Goal: Information Seeking & Learning: Learn about a topic

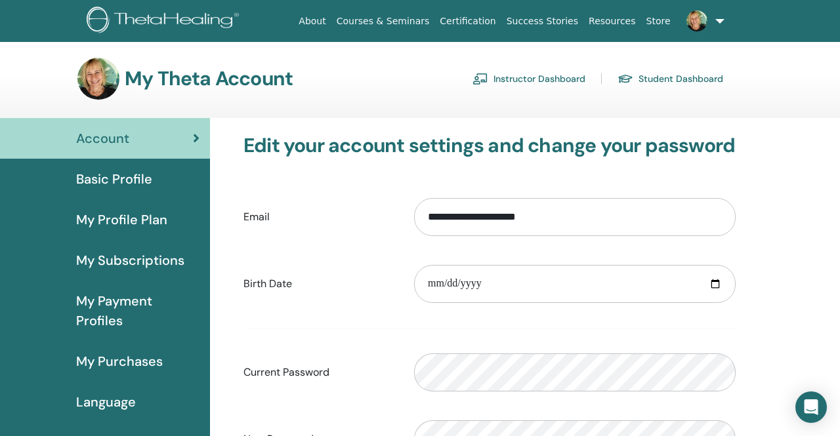
scroll to position [1612, 0]
click at [128, 357] on span "My Purchases" at bounding box center [119, 362] width 87 height 20
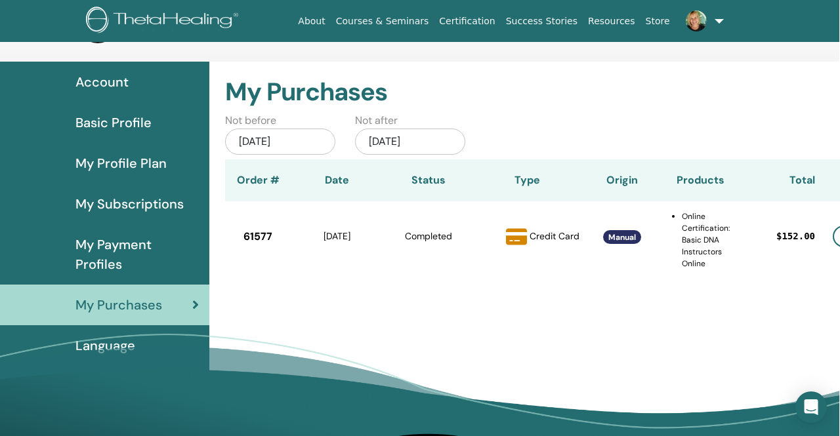
scroll to position [56, 0]
click at [720, 21] on link at bounding box center [703, 21] width 54 height 42
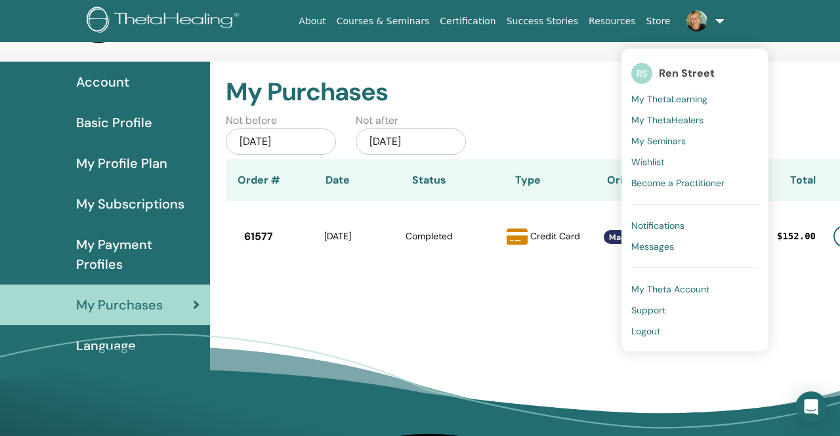
click at [668, 140] on span "My Seminars" at bounding box center [658, 141] width 54 height 12
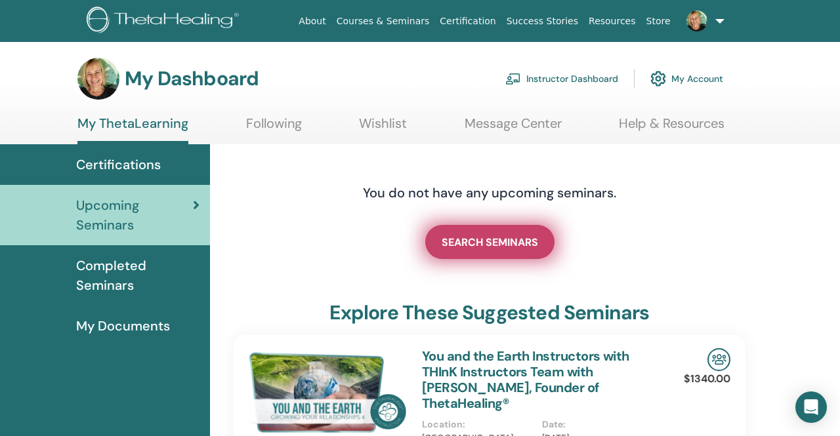
click at [462, 241] on span "SEARCH SEMINARS" at bounding box center [489, 242] width 96 height 14
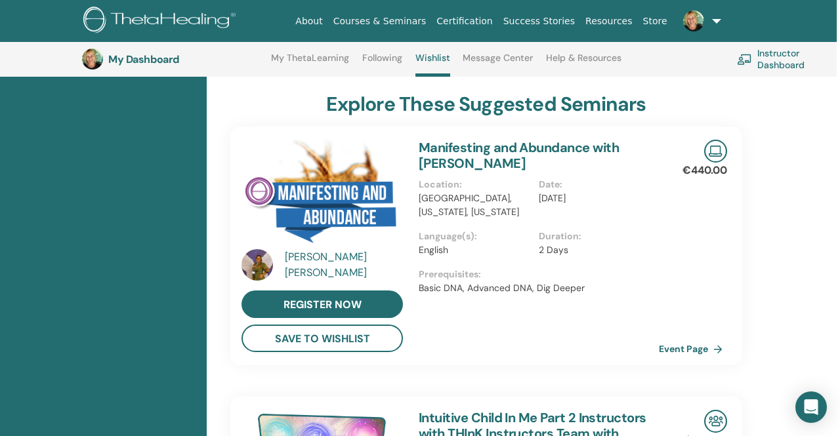
scroll to position [311, 3]
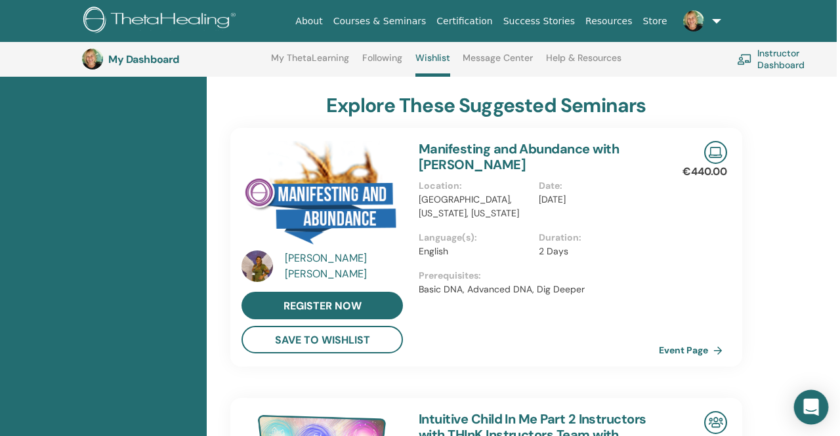
click at [805, 406] on icon "Open Intercom Messenger" at bounding box center [810, 407] width 15 height 17
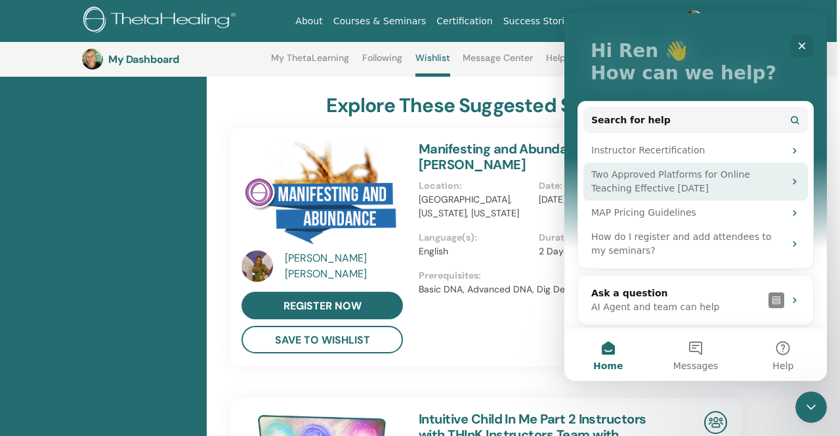
scroll to position [70, 0]
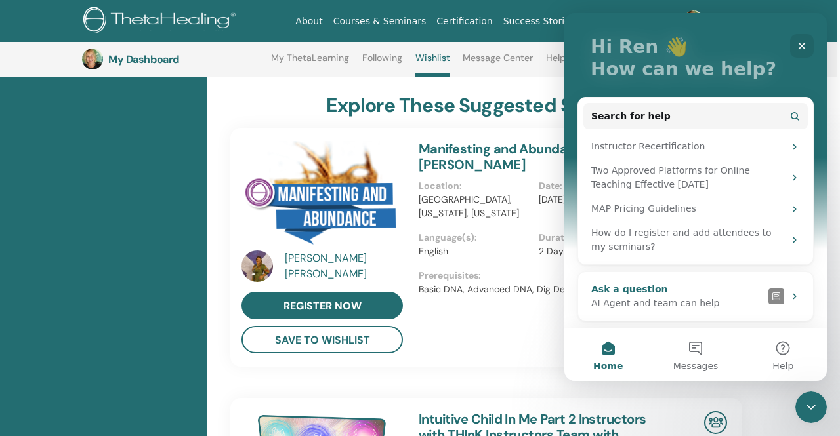
click at [666, 301] on div "AI Agent and team can help" at bounding box center [677, 303] width 172 height 14
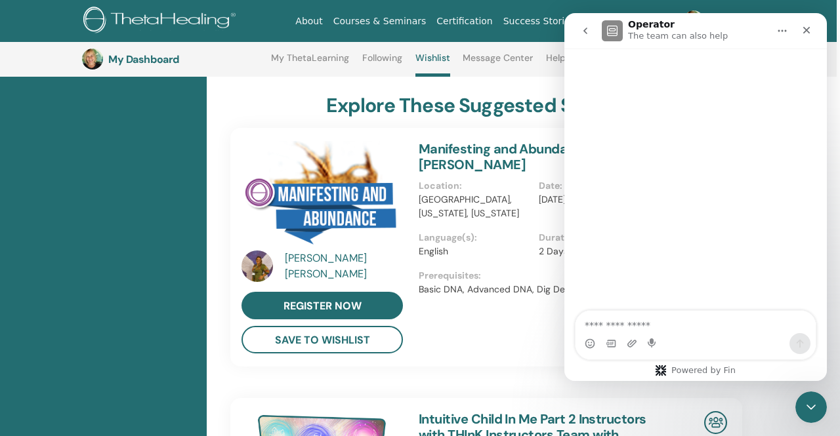
scroll to position [0, 0]
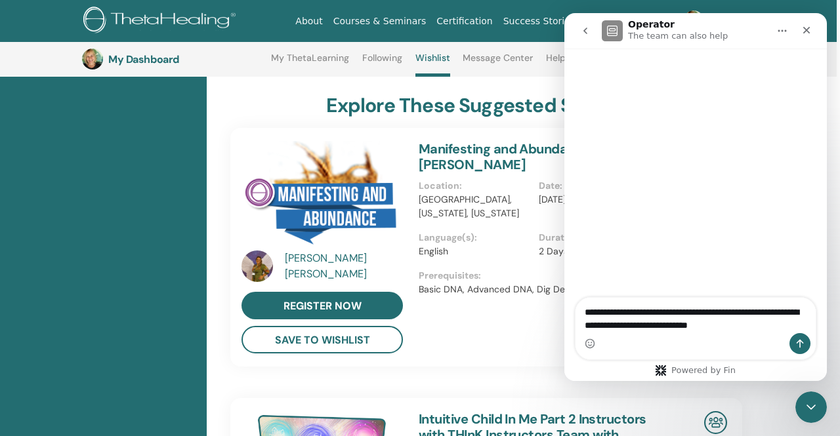
type textarea "**********"
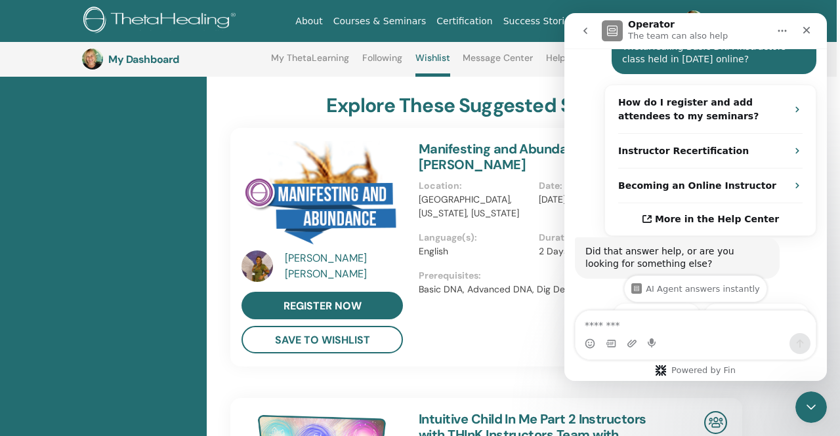
scroll to position [247, 0]
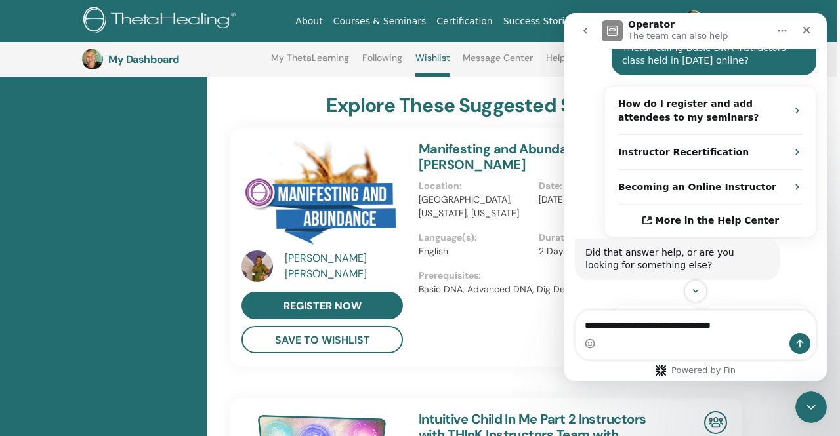
type textarea "**********"
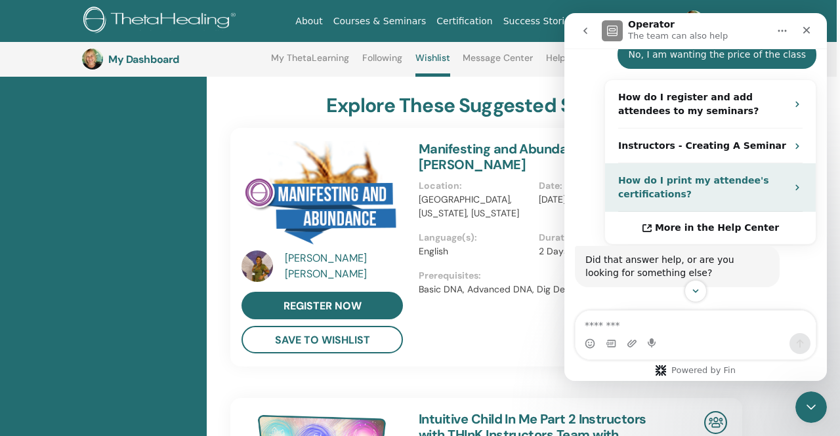
scroll to position [495, 0]
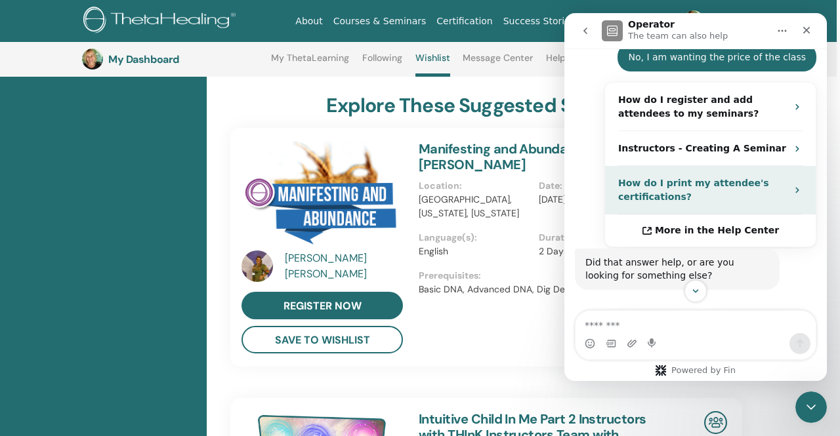
type textarea "*"
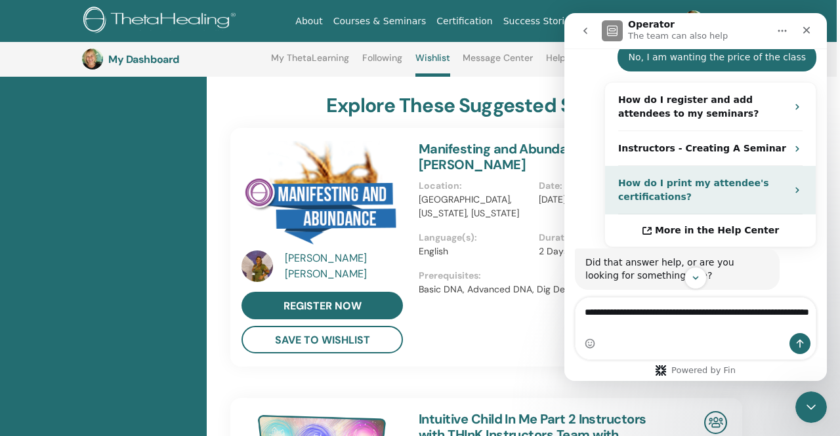
type textarea "**********"
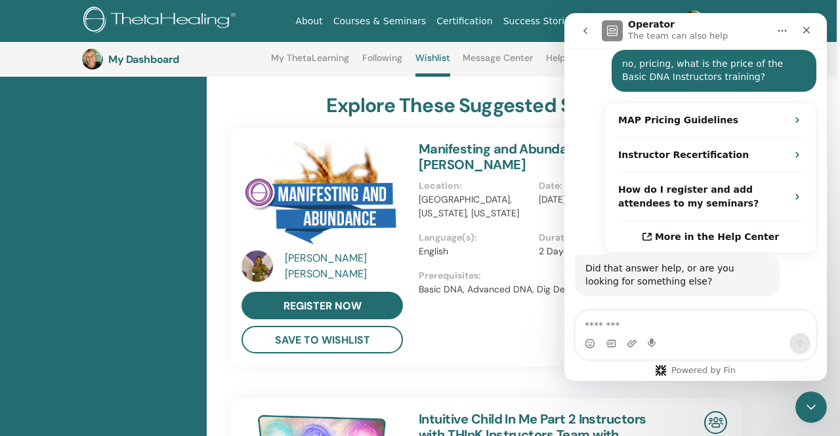
scroll to position [792, 0]
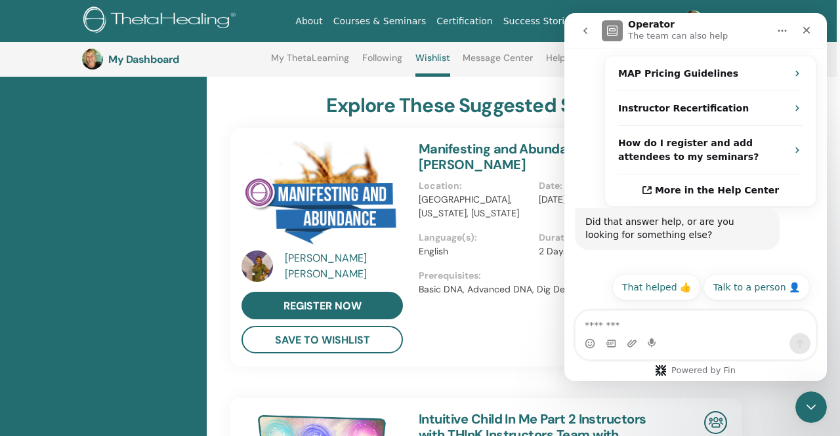
click at [415, 17] on link "Courses & Seminars" at bounding box center [380, 21] width 104 height 24
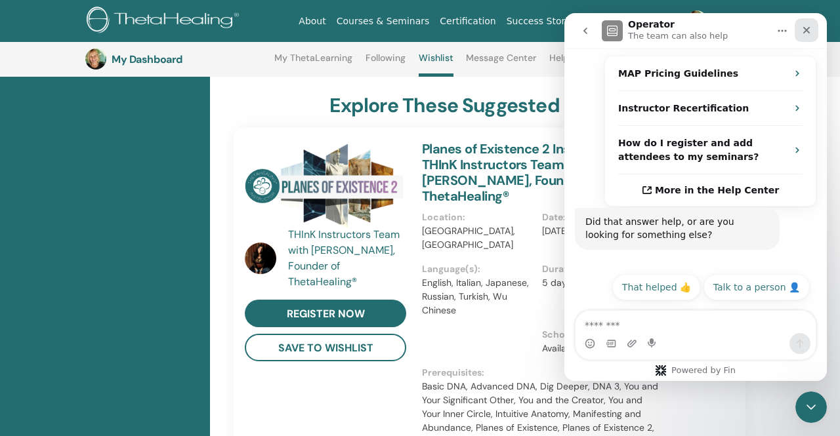
scroll to position [1612, 0]
type textarea "**********"
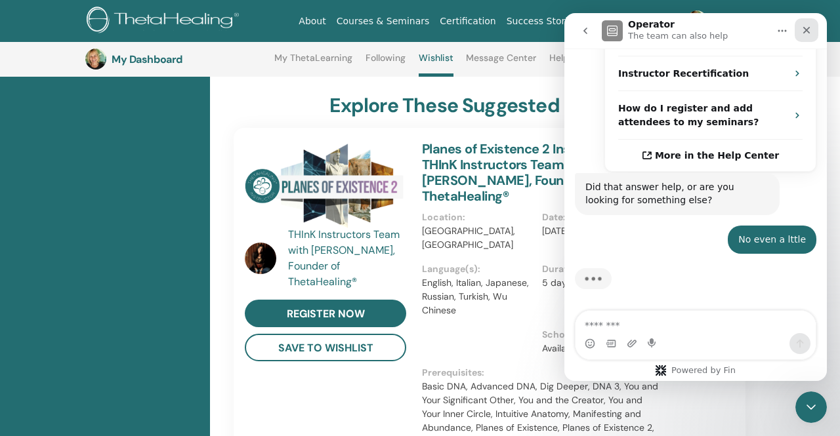
scroll to position [826, 0]
click at [810, 28] on icon "Close" at bounding box center [806, 30] width 10 height 10
